Goal: Find specific page/section: Find specific page/section

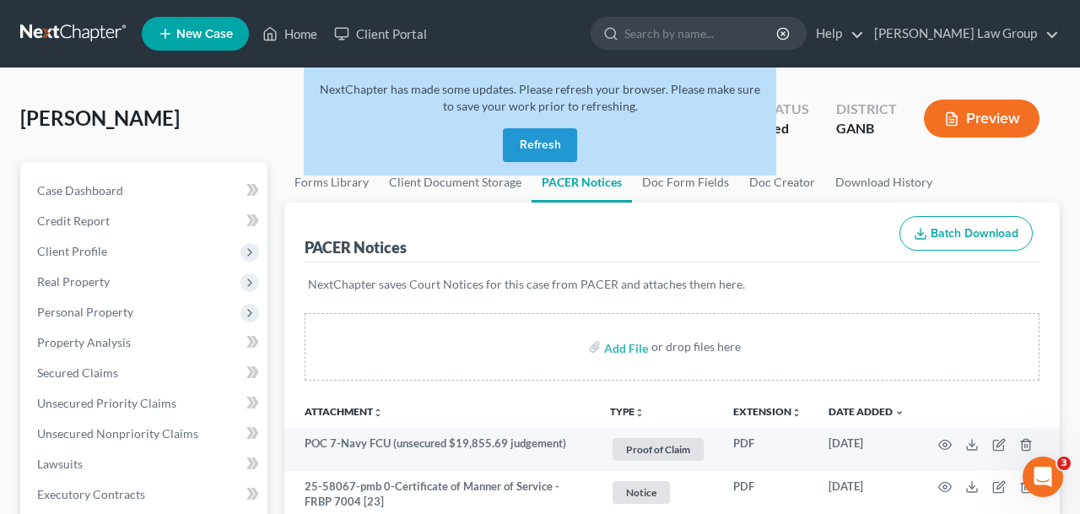
click at [522, 135] on button "Refresh" at bounding box center [540, 145] width 74 height 34
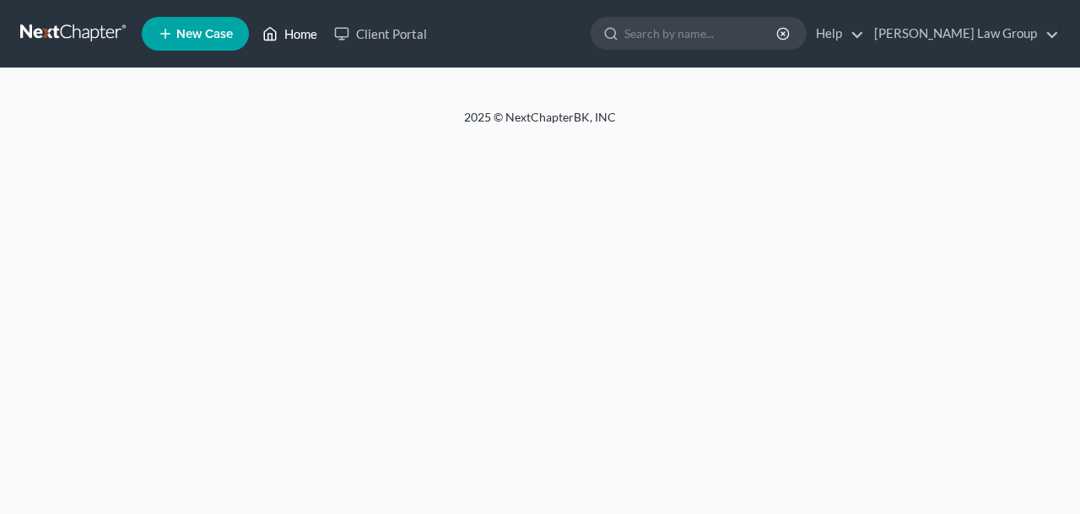
click at [299, 41] on link "Home" at bounding box center [290, 34] width 72 height 30
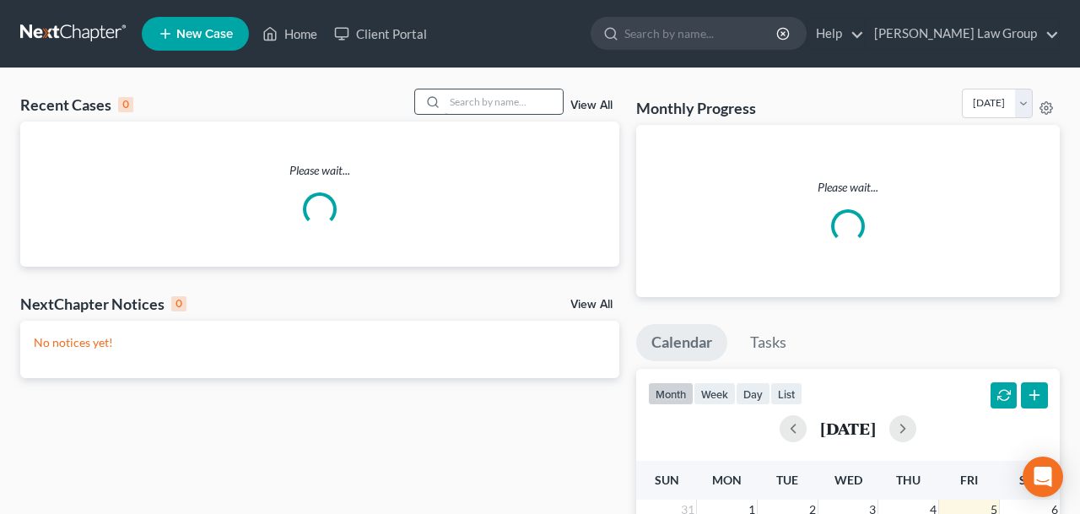
click at [445, 105] on input "search" at bounding box center [504, 101] width 118 height 24
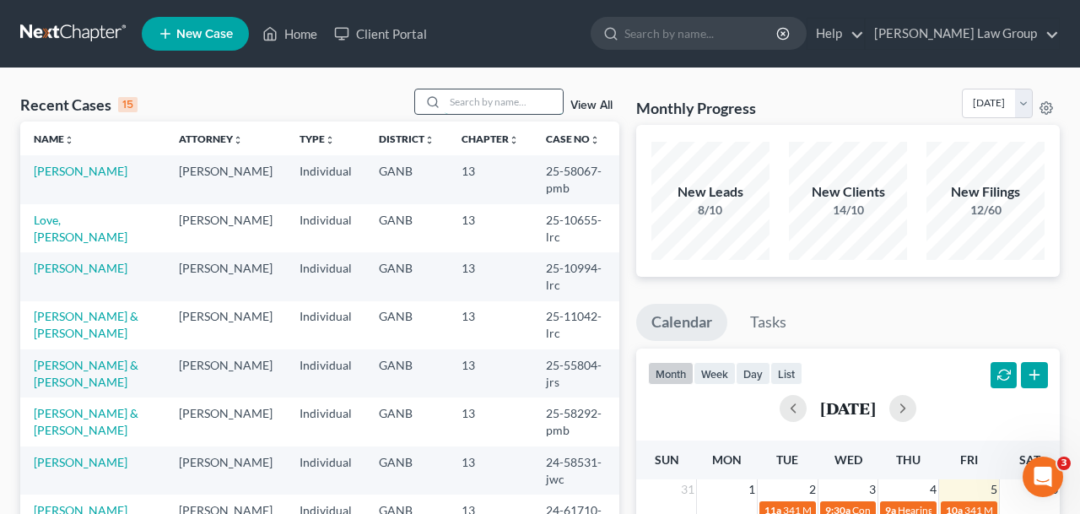
click at [456, 103] on input "search" at bounding box center [504, 101] width 118 height 24
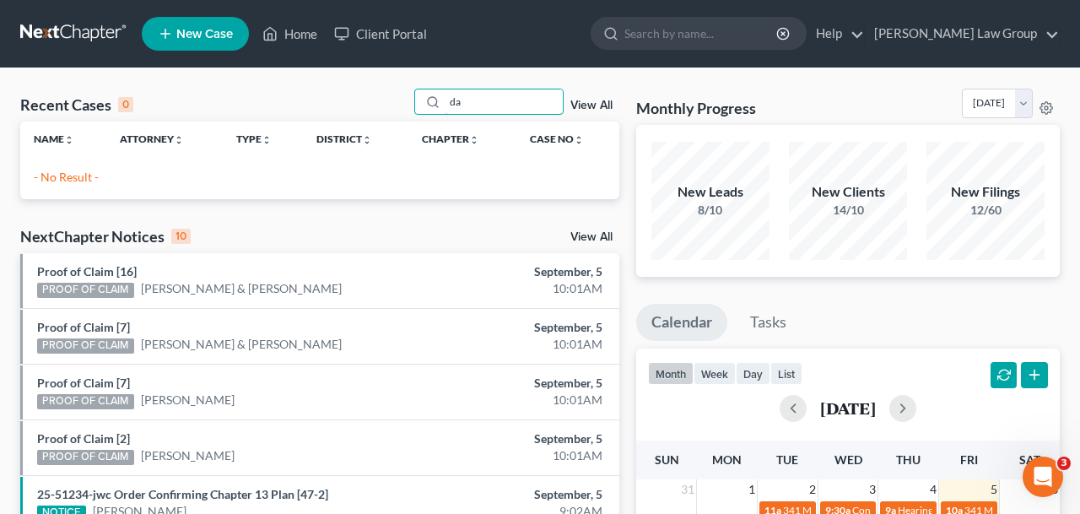
type input "d"
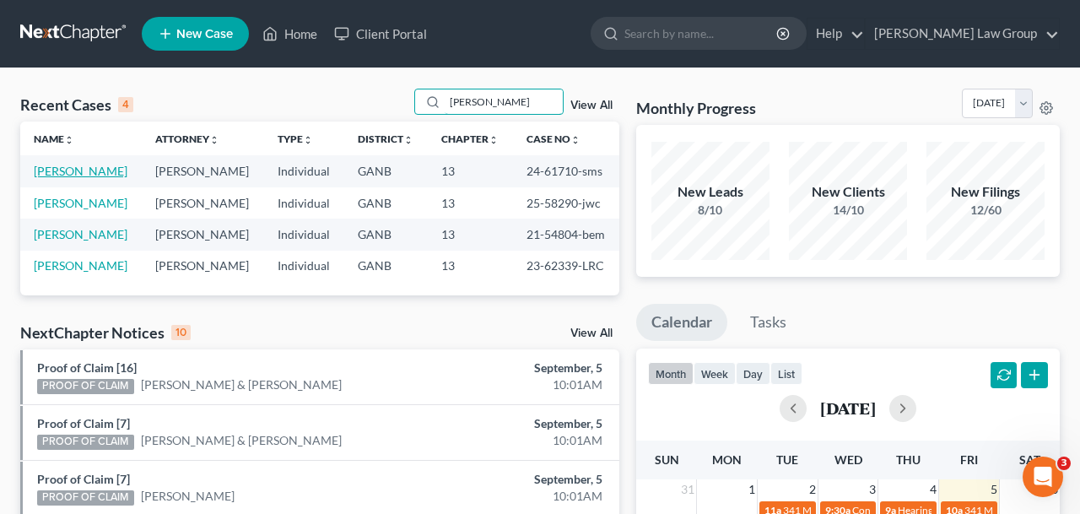
type input "sandra"
click at [67, 177] on link "Daugherty, Sandra" at bounding box center [81, 171] width 94 height 14
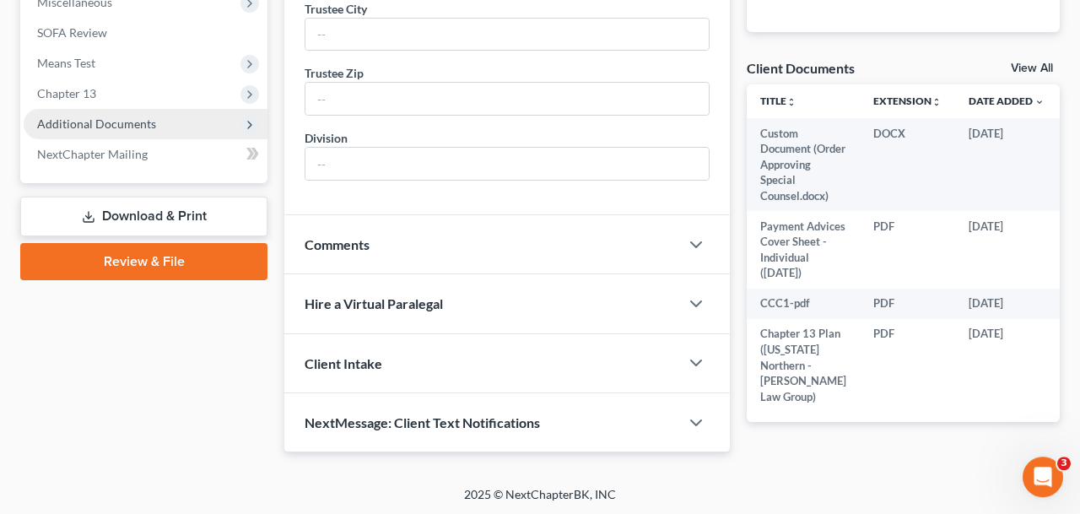
scroll to position [613, 0]
click at [89, 128] on span "Additional Documents" at bounding box center [96, 124] width 119 height 14
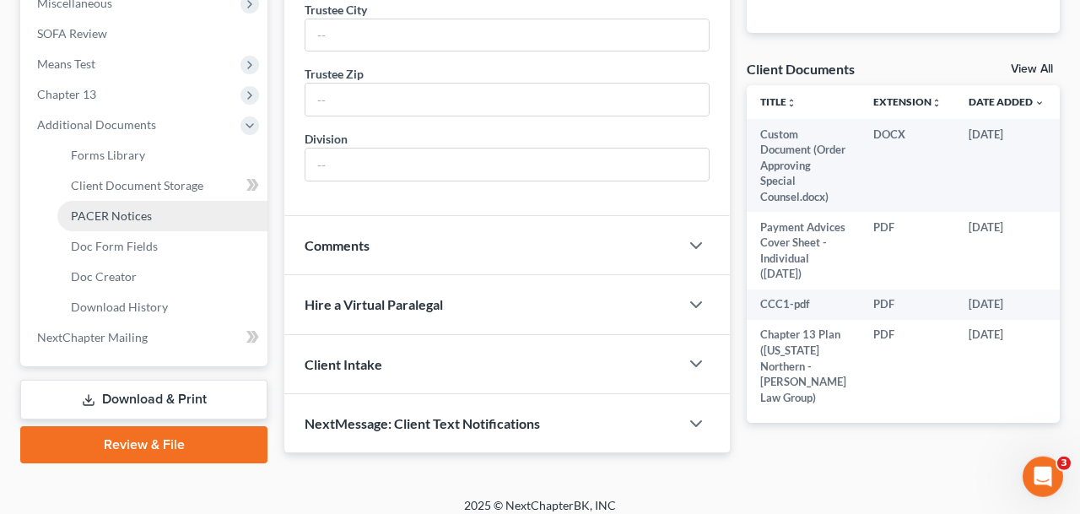
click at [108, 212] on span "PACER Notices" at bounding box center [111, 215] width 81 height 14
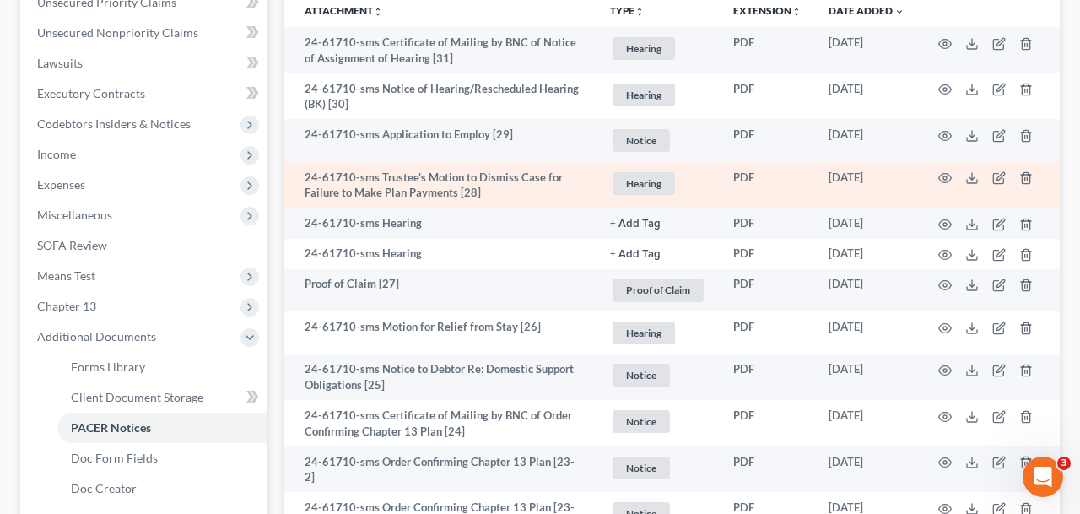
scroll to position [405, 0]
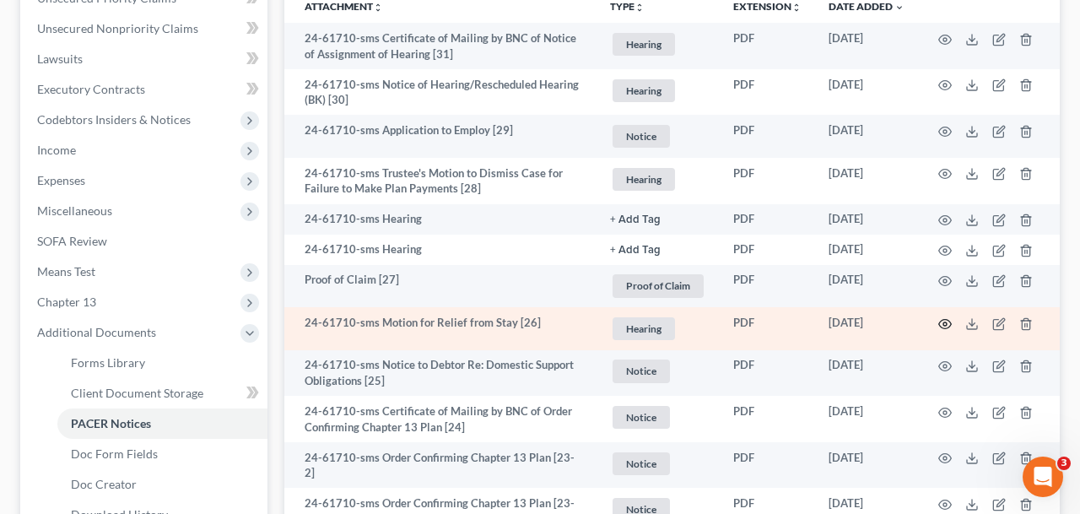
click at [945, 324] on icon "button" at bounding box center [946, 324] width 14 height 14
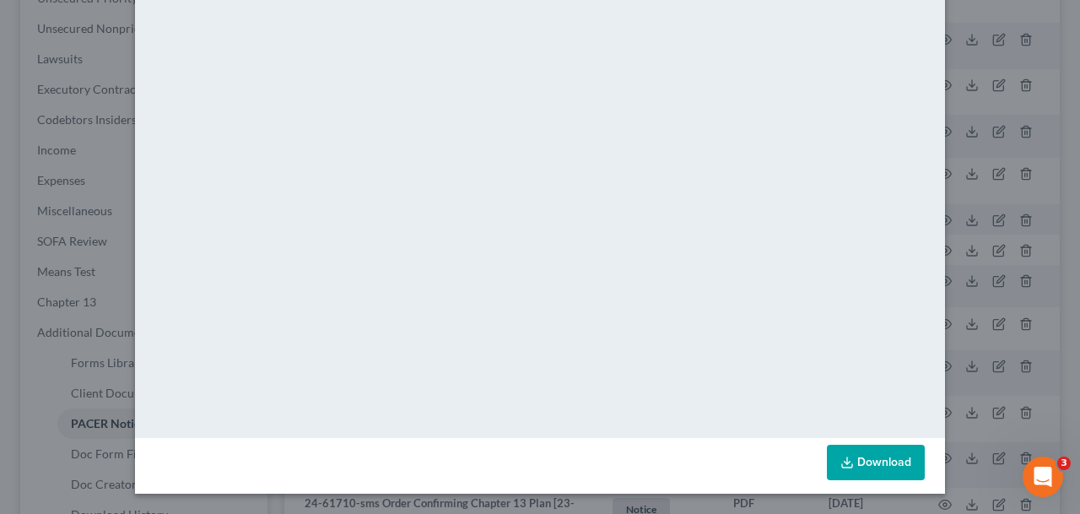
scroll to position [0, 0]
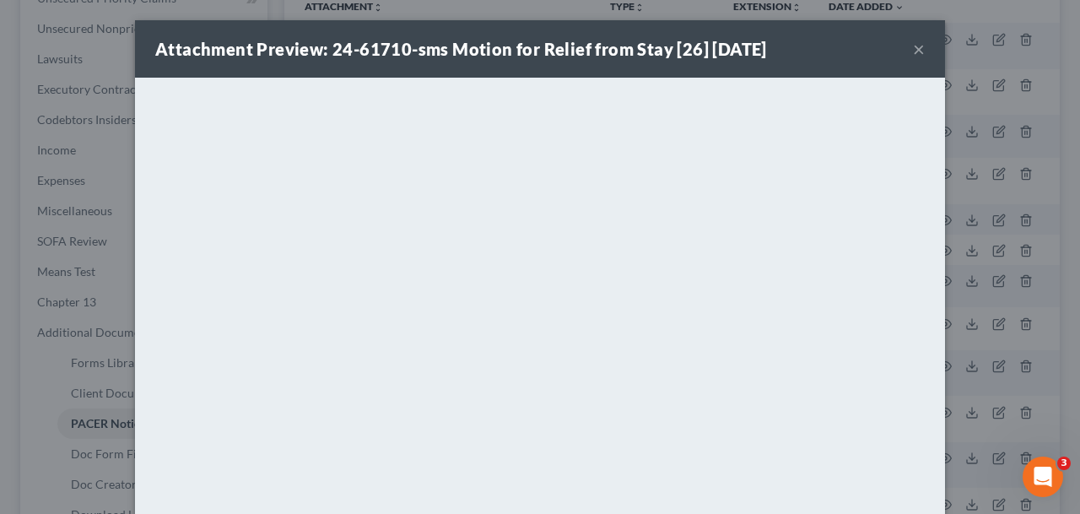
click at [928, 49] on div "Attachment Preview: 24-61710-sms Motion for Relief from Stay [26] 04/29/2025 ×" at bounding box center [540, 48] width 810 height 57
click at [915, 49] on button "×" at bounding box center [919, 49] width 12 height 20
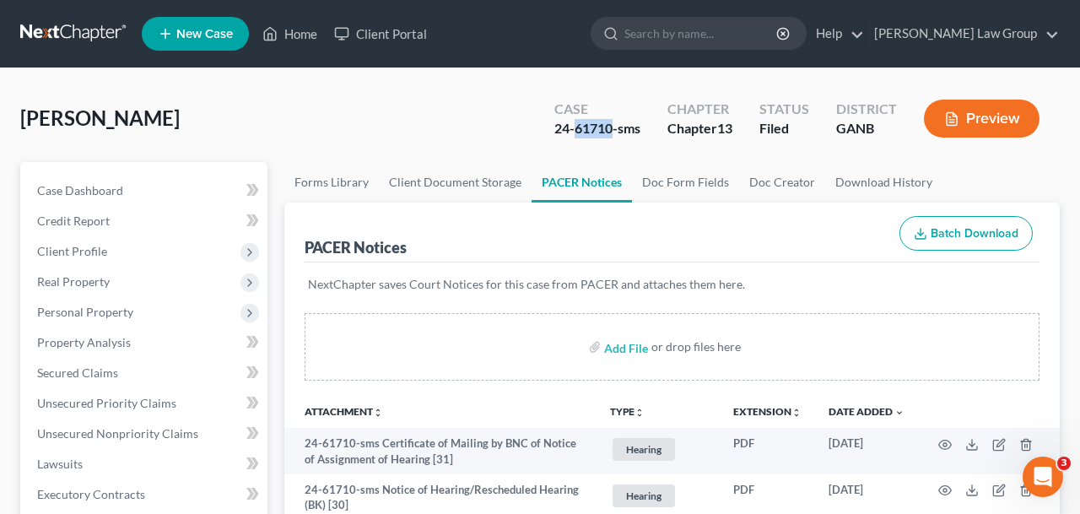
drag, startPoint x: 611, startPoint y: 134, endPoint x: 572, endPoint y: 135, distance: 38.8
click at [572, 135] on div "24-61710-sms" at bounding box center [598, 128] width 86 height 19
copy div "61710"
click at [311, 35] on link "Home" at bounding box center [290, 34] width 72 height 30
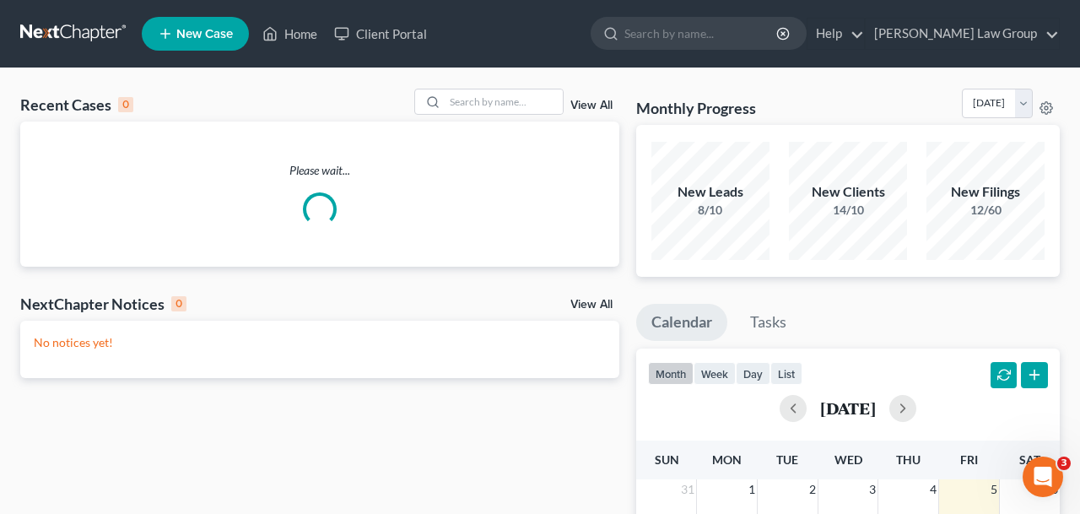
click at [481, 120] on div "Recent Cases 0 View All" at bounding box center [319, 105] width 599 height 33
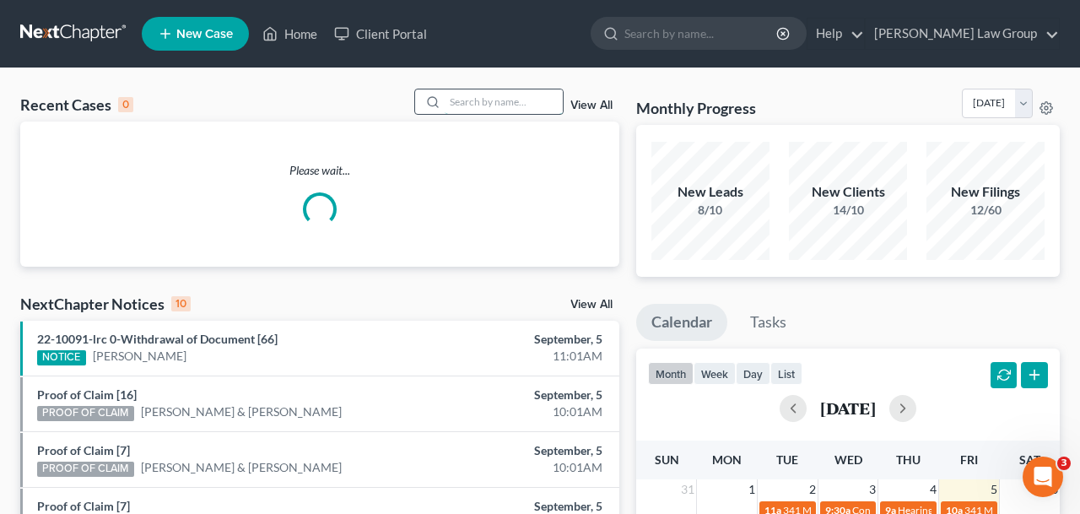
click at [476, 108] on input "search" at bounding box center [504, 101] width 118 height 24
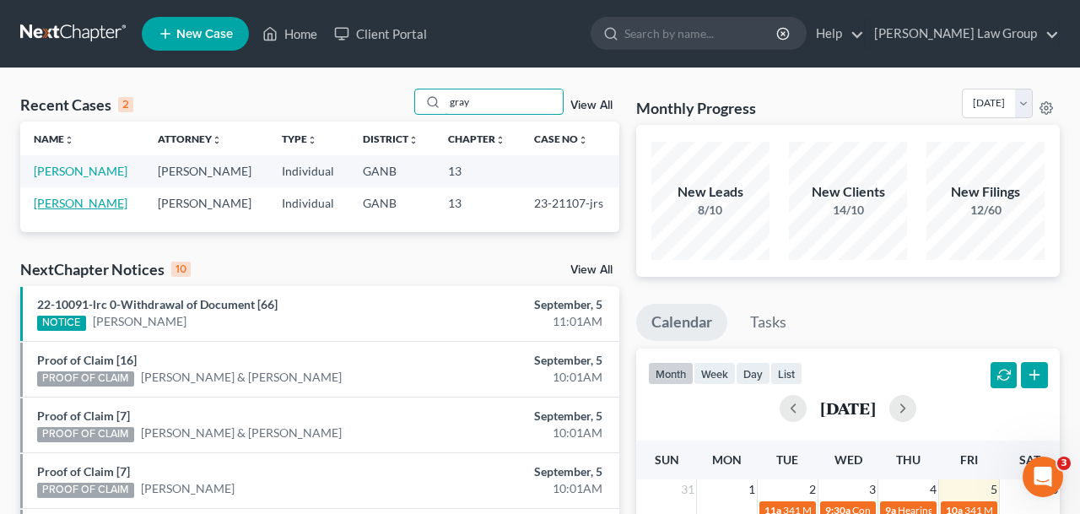
type input "gray"
click at [58, 208] on link "Gray, Eric" at bounding box center [81, 203] width 94 height 14
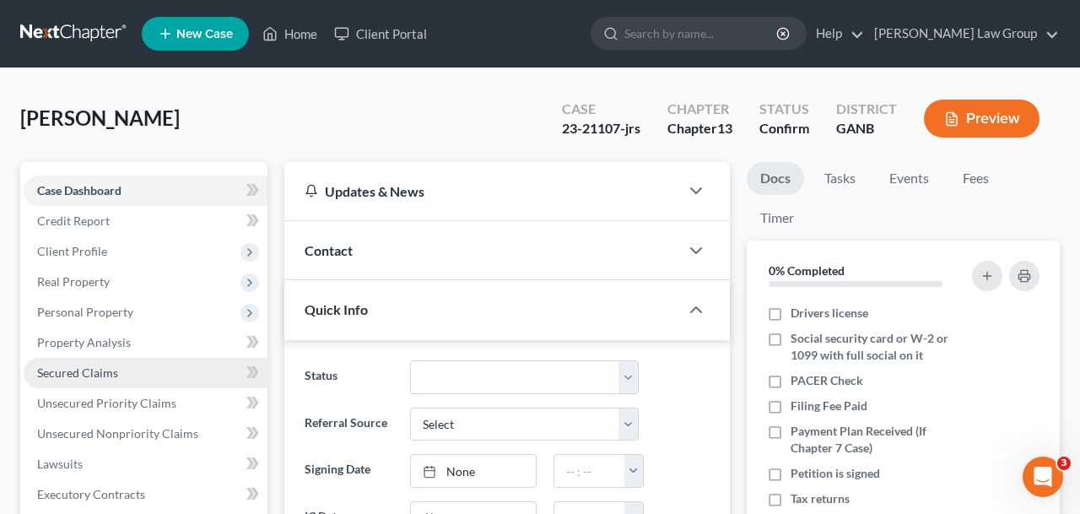
scroll to position [506, 0]
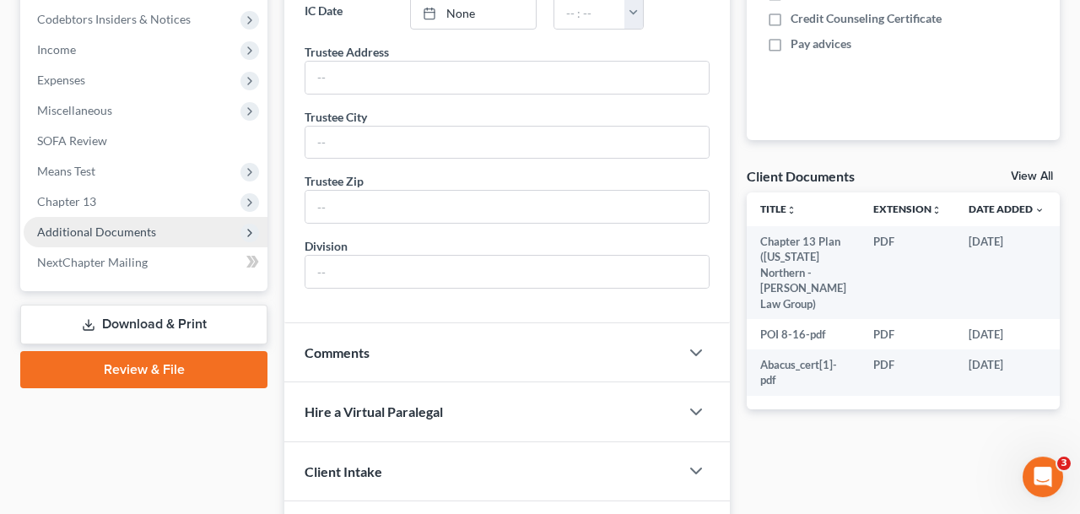
click at [96, 238] on span "Additional Documents" at bounding box center [146, 232] width 244 height 30
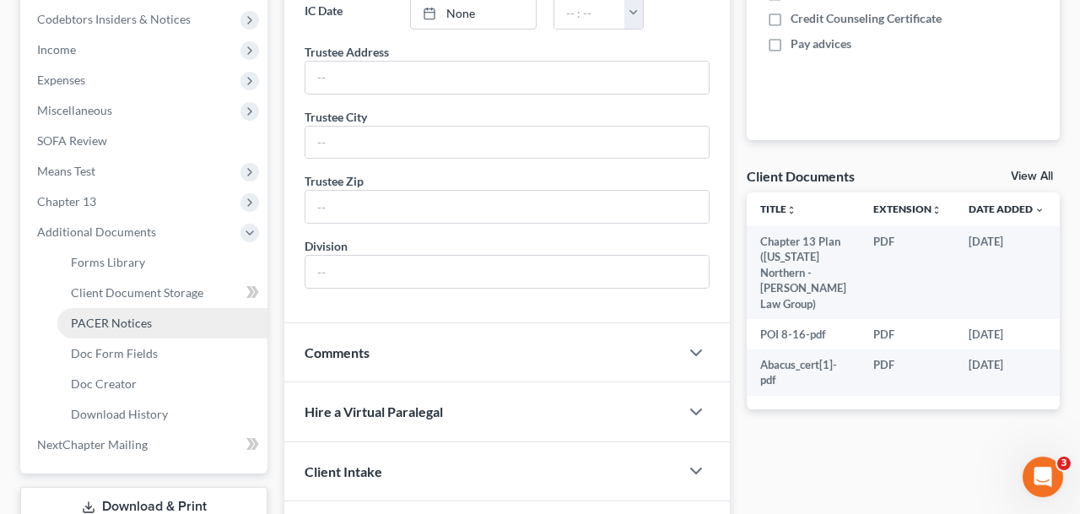
click at [113, 323] on span "PACER Notices" at bounding box center [111, 323] width 81 height 14
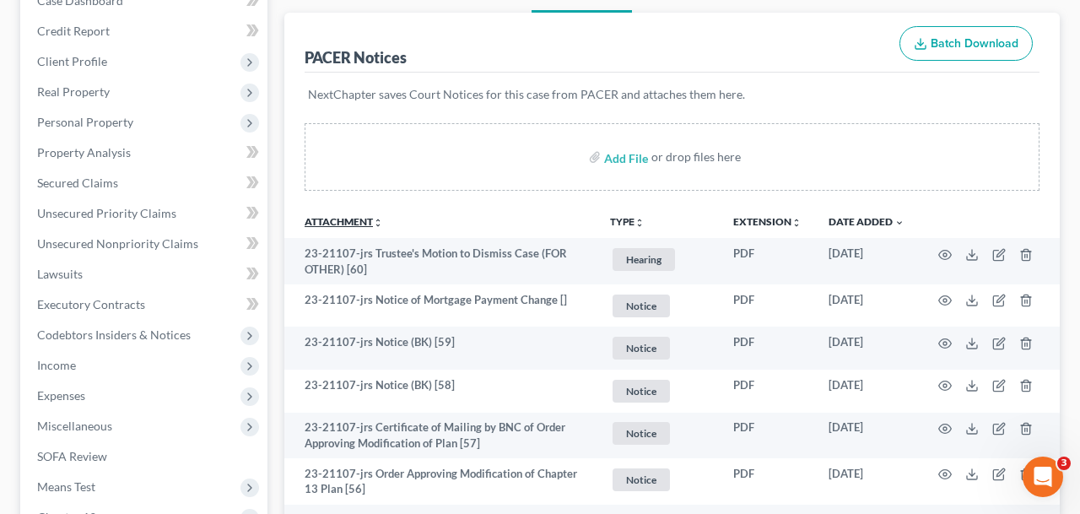
scroll to position [193, 0]
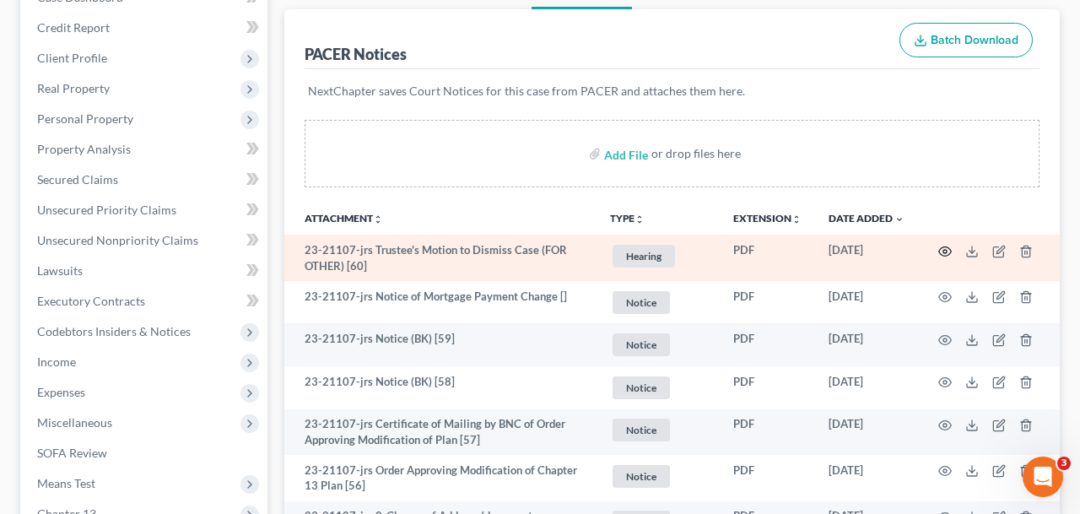
click at [945, 248] on icon "button" at bounding box center [946, 252] width 14 height 14
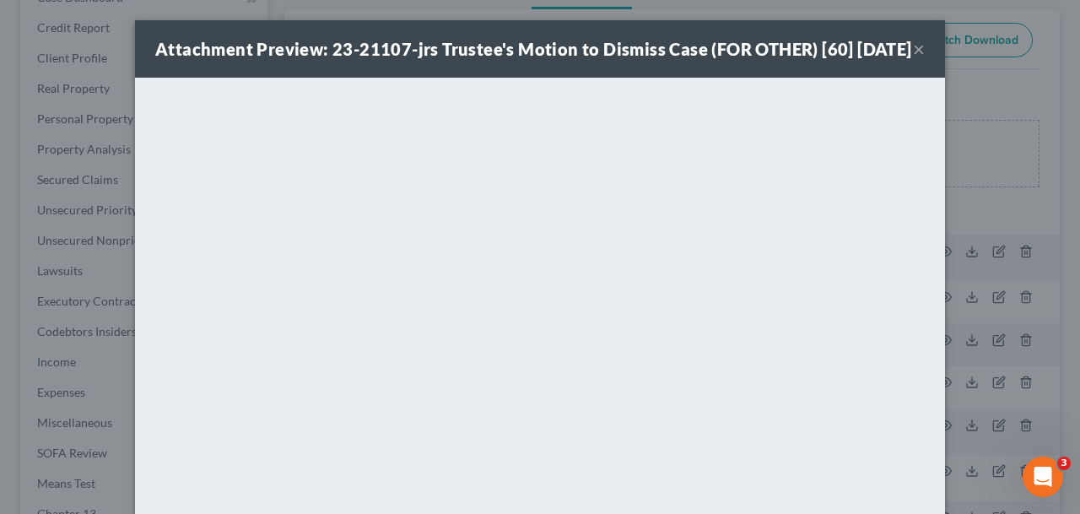
click at [917, 59] on button "×" at bounding box center [919, 49] width 12 height 20
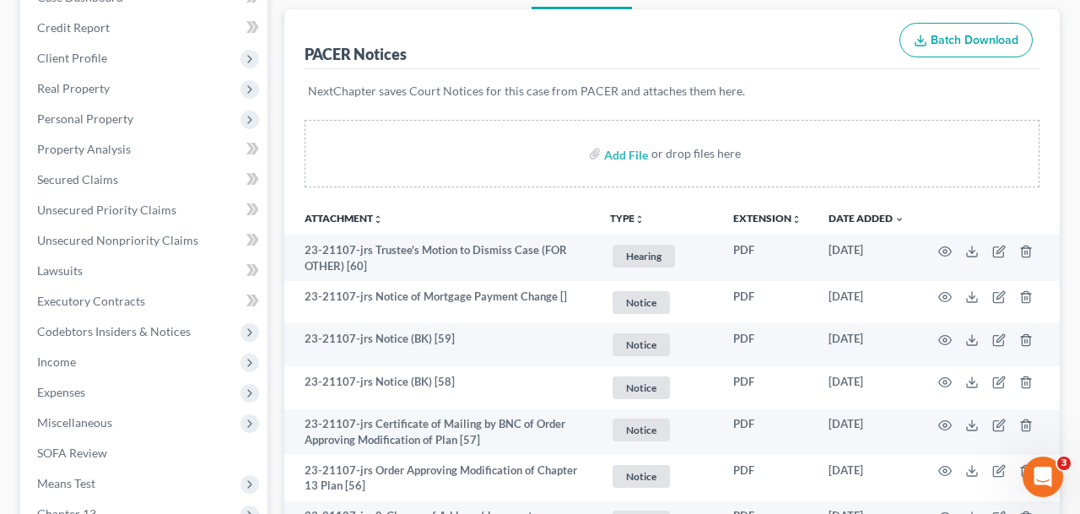
scroll to position [0, 0]
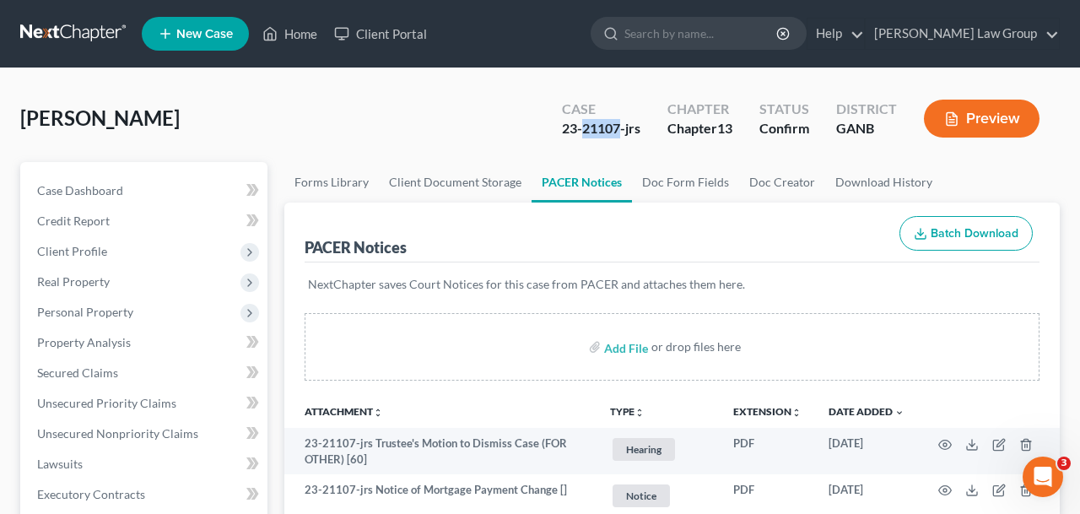
drag, startPoint x: 620, startPoint y: 133, endPoint x: 582, endPoint y: 136, distance: 39.0
click at [582, 136] on div "23-21107-jrs" at bounding box center [601, 128] width 78 height 19
copy div "21107"
